Goal: Information Seeking & Learning: Understand process/instructions

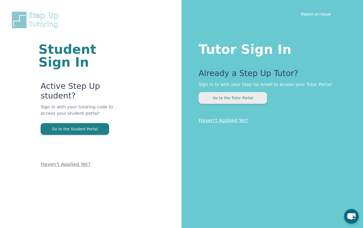
click at [251, 100] on button "Go to the Tutor Portal" at bounding box center [233, 98] width 69 height 12
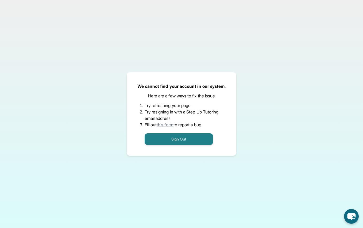
click at [181, 147] on div "We cannot find your account in our system. Here are a few ways to fix the issue…" at bounding box center [182, 113] width 110 height 83
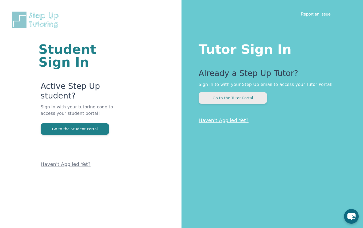
click at [245, 94] on button "Go to the Tutor Portal" at bounding box center [233, 98] width 69 height 12
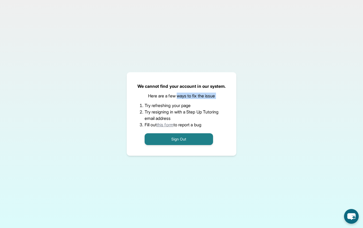
drag, startPoint x: 177, startPoint y: 97, endPoint x: 181, endPoint y: 100, distance: 5.5
click at [181, 100] on div "We cannot find your account in our system. Here are a few ways to fix the issue…" at bounding box center [182, 113] width 110 height 83
click at [175, 118] on li "Try resigning in with a Step Up Tutoring email address" at bounding box center [182, 115] width 74 height 13
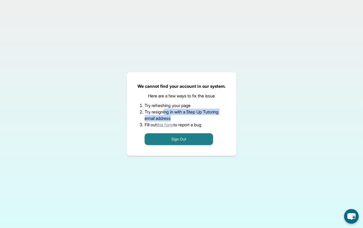
drag, startPoint x: 164, startPoint y: 114, endPoint x: 174, endPoint y: 117, distance: 10.7
click at [174, 117] on li "Try resigning in with a Step Up Tutoring email address" at bounding box center [182, 115] width 74 height 13
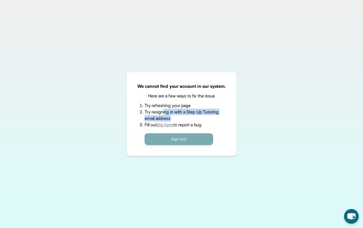
click at [179, 141] on button "Sign Out" at bounding box center [179, 139] width 69 height 12
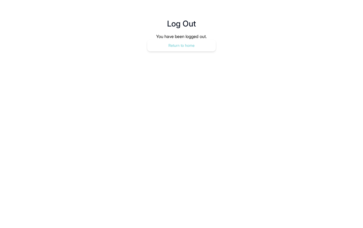
click at [190, 45] on button "Return to home" at bounding box center [181, 46] width 69 height 12
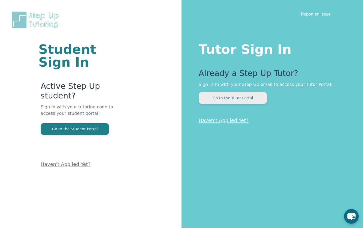
click at [217, 102] on button "Go to the Tutor Portal" at bounding box center [233, 98] width 69 height 12
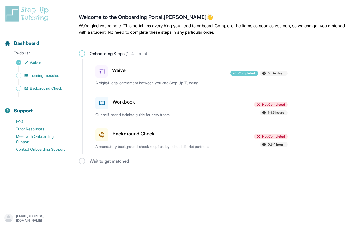
click at [201, 113] on p "Our self-paced training guide for new tutors" at bounding box center [158, 114] width 125 height 5
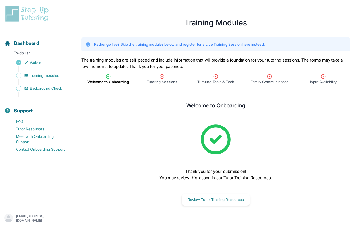
click at [159, 77] on div "Tutoring Sessions" at bounding box center [162, 79] width 52 height 11
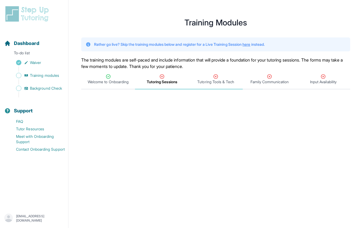
click at [223, 79] on span "Tutoring Tools & Tech" at bounding box center [215, 81] width 37 height 5
click at [175, 80] on span "Tutoring Sessions" at bounding box center [162, 81] width 31 height 5
click at [125, 82] on span "Welcome to Onboarding" at bounding box center [108, 81] width 41 height 5
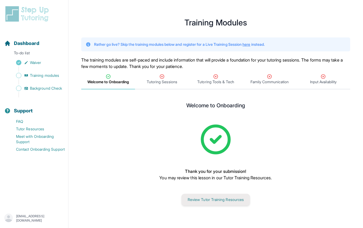
click at [207, 198] on button "Review Tutor Training Resources" at bounding box center [216, 200] width 69 height 12
click at [219, 82] on span "Tutoring Tools & Tech" at bounding box center [215, 81] width 37 height 5
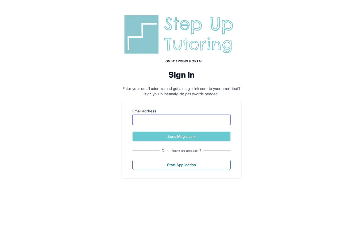
click at [190, 122] on input "Email address" at bounding box center [181, 120] width 98 height 10
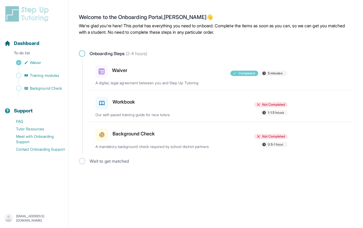
click at [160, 107] on div "Workbook Not Completed 1-1.5 hours Our self-paced training guide for new tutors" at bounding box center [224, 106] width 257 height 32
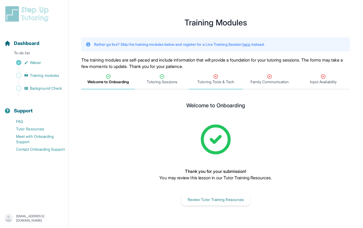
click at [206, 82] on span "Tutoring Tools & Tech" at bounding box center [215, 81] width 37 height 5
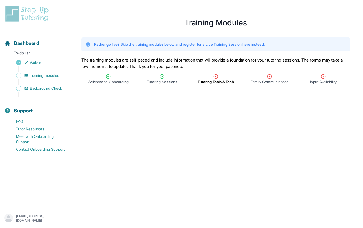
click at [271, 79] on span "Family Communication" at bounding box center [270, 81] width 38 height 5
click at [329, 78] on div "Input Availability" at bounding box center [324, 79] width 52 height 11
click at [34, 76] on span "Training modules" at bounding box center [44, 75] width 29 height 5
click at [37, 88] on span "Background Check" at bounding box center [46, 88] width 32 height 5
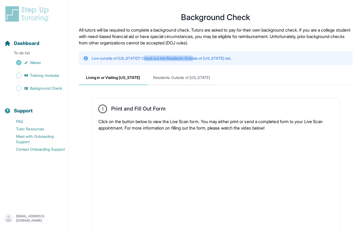
drag, startPoint x: 142, startPoint y: 58, endPoint x: 195, endPoint y: 58, distance: 53.0
click at [193, 58] on p "Live outside of [US_STATE]? Check out the Residents Outside of [US_STATE] tab." at bounding box center [162, 58] width 140 height 5
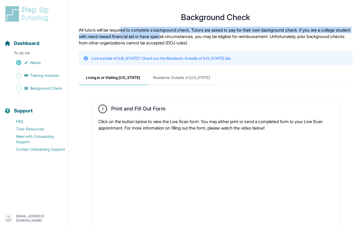
drag, startPoint x: 124, startPoint y: 29, endPoint x: 199, endPoint y: 33, distance: 75.1
click at [198, 33] on p "All tutors will be required to complete a background check. Tutors are asked to…" at bounding box center [216, 36] width 274 height 19
click at [218, 31] on p "All tutors will be required to complete a background check. Tutors are asked to…" at bounding box center [216, 36] width 274 height 19
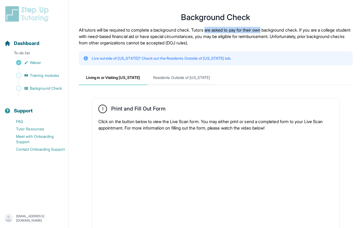
drag, startPoint x: 218, startPoint y: 31, endPoint x: 265, endPoint y: 30, distance: 46.8
click at [265, 30] on p "All tutors will be required to complete a background check. Tutors are asked to…" at bounding box center [216, 36] width 274 height 19
drag, startPoint x: 278, startPoint y: 29, endPoint x: 313, endPoint y: 29, distance: 35.1
click at [311, 29] on p "All tutors will be required to complete a background check. Tutors are asked to…" at bounding box center [216, 36] width 274 height 19
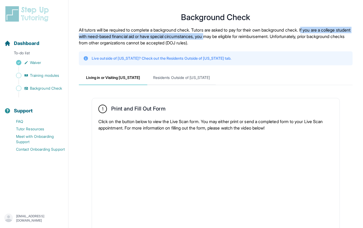
drag, startPoint x: 316, startPoint y: 29, endPoint x: 248, endPoint y: 33, distance: 68.4
click at [247, 33] on p "All tutors will be required to complete a background check. Tutors are asked to…" at bounding box center [216, 36] width 274 height 19
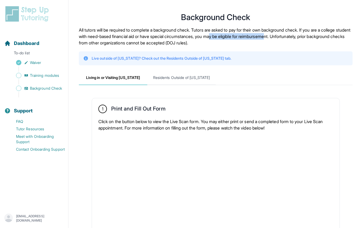
drag, startPoint x: 251, startPoint y: 35, endPoint x: 312, endPoint y: 36, distance: 61.0
click at [312, 36] on p "All tutors will be required to complete a background check. Tutors are asked to…" at bounding box center [216, 36] width 274 height 19
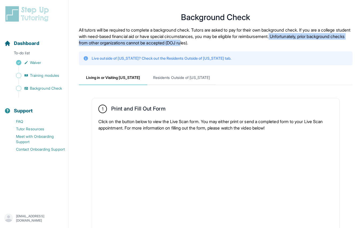
drag, startPoint x: 314, startPoint y: 37, endPoint x: 239, endPoint y: 45, distance: 75.7
click at [239, 45] on p "All tutors will be required to complete a background check. Tutors are asked to…" at bounding box center [216, 36] width 274 height 19
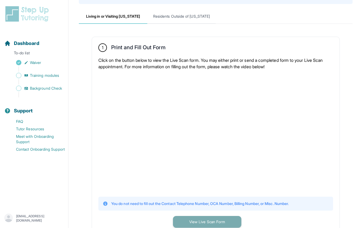
scroll to position [62, 0]
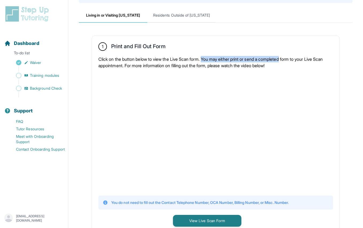
drag, startPoint x: 207, startPoint y: 58, endPoint x: 289, endPoint y: 58, distance: 82.1
click at [289, 58] on p "Click on the button below to view the Live Scan form. You may either print or s…" at bounding box center [215, 62] width 235 height 13
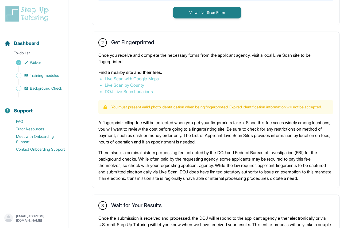
scroll to position [220, 0]
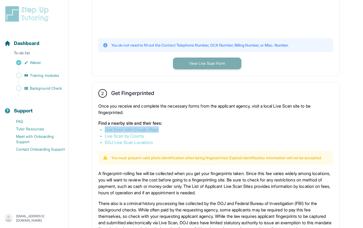
click at [203, 63] on button "View Live Scan Form" at bounding box center [207, 64] width 69 height 12
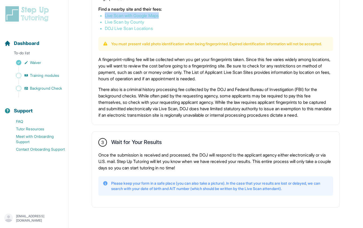
scroll to position [345, 0]
drag, startPoint x: 132, startPoint y: 142, endPoint x: 142, endPoint y: 150, distance: 12.7
click at [142, 150] on div "3 Wait for Your Results Once the submission is received and processed, the DOJ …" at bounding box center [216, 170] width 248 height 76
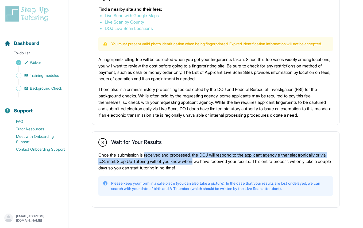
drag, startPoint x: 147, startPoint y: 155, endPoint x: 212, endPoint y: 163, distance: 65.8
click at [212, 163] on p "Once the submission is received and processed, the DOJ will respond to the appl…" at bounding box center [215, 161] width 235 height 19
click at [227, 156] on p "Once the submission is received and processed, the DOJ will respond to the appl…" at bounding box center [215, 161] width 235 height 19
drag, startPoint x: 227, startPoint y: 156, endPoint x: 230, endPoint y: 159, distance: 3.8
click at [230, 159] on p "Once the submission is received and processed, the DOJ will respond to the appl…" at bounding box center [215, 161] width 235 height 19
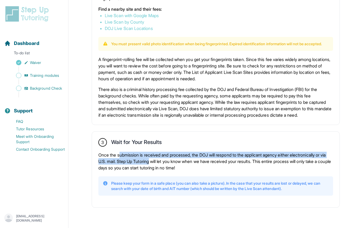
drag, startPoint x: 121, startPoint y: 153, endPoint x: 165, endPoint y: 159, distance: 43.7
click at [165, 159] on p "Once the submission is received and processed, the DOJ will respond to the appl…" at bounding box center [215, 161] width 235 height 19
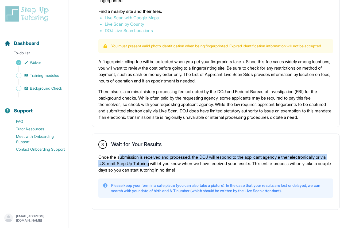
scroll to position [332, 0]
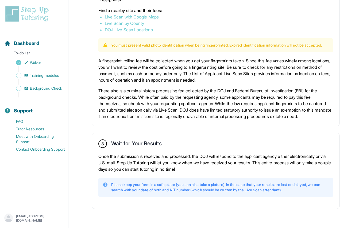
click at [134, 172] on p "Once the submission is received and processed, the DOJ will respond to the appl…" at bounding box center [215, 162] width 235 height 19
drag, startPoint x: 134, startPoint y: 176, endPoint x: 192, endPoint y: 176, distance: 58.3
click at [192, 172] on p "Once the submission is received and processed, the DOJ will respond to the appl…" at bounding box center [215, 162] width 235 height 19
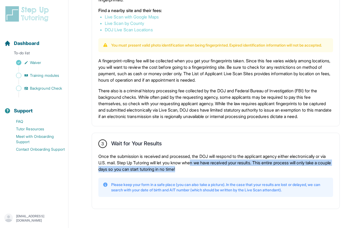
drag, startPoint x: 210, startPoint y: 176, endPoint x: 210, endPoint y: 179, distance: 3.7
click at [210, 172] on p "Once the submission is received and processed, the DOJ will respond to the appl…" at bounding box center [215, 162] width 235 height 19
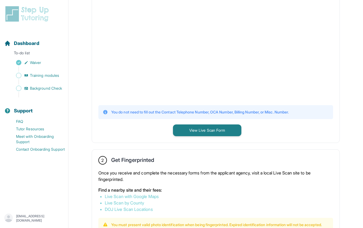
scroll to position [153, 0]
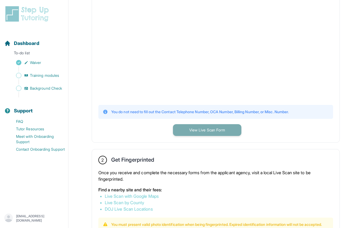
click at [207, 129] on button "View Live Scan Form" at bounding box center [207, 130] width 69 height 12
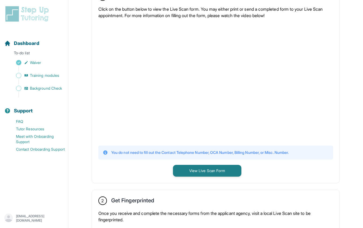
scroll to position [90, 0]
